Goal: Navigation & Orientation: Find specific page/section

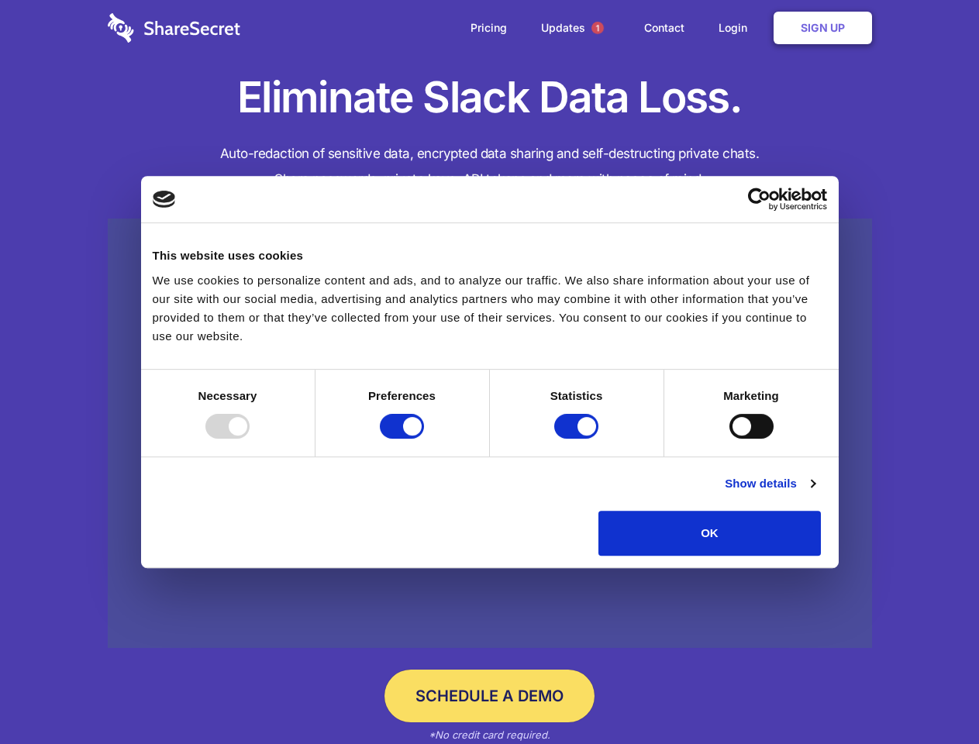
click at [250, 439] on div at bounding box center [227, 426] width 44 height 25
click at [424, 439] on input "Preferences" at bounding box center [402, 426] width 44 height 25
checkbox input "false"
click at [578, 439] on input "Statistics" at bounding box center [576, 426] width 44 height 25
checkbox input "false"
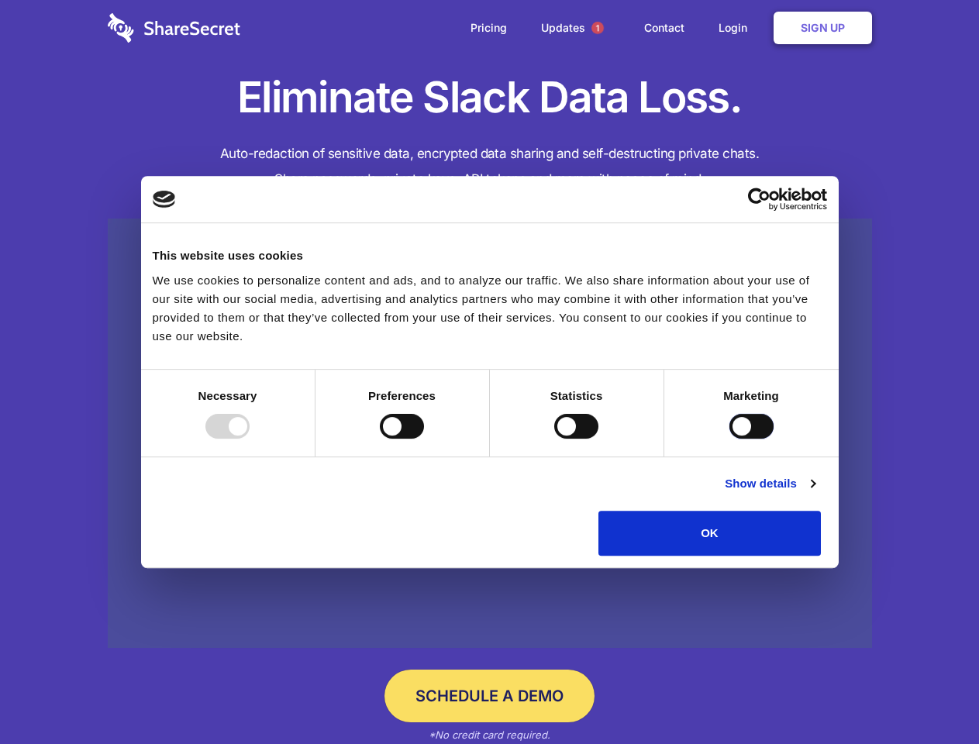
click at [729, 439] on input "Marketing" at bounding box center [751, 426] width 44 height 25
checkbox input "true"
click at [815, 493] on link "Show details" at bounding box center [770, 483] width 90 height 19
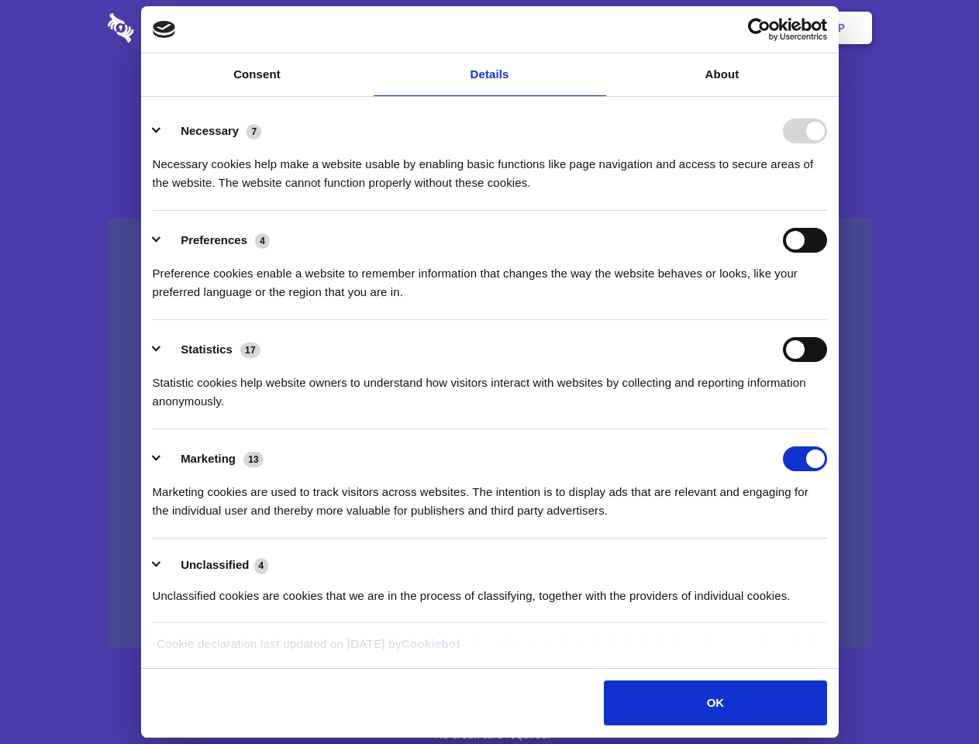
click at [827, 211] on li "Necessary 7 Necessary cookies help make a website usable by enabling basic func…" at bounding box center [490, 156] width 674 height 109
click at [597, 28] on span "1" at bounding box center [597, 28] width 12 height 12
